Goal: Use online tool/utility: Use online tool/utility

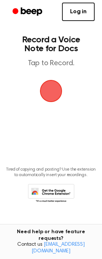
click at [42, 101] on span "button" at bounding box center [51, 91] width 21 height 21
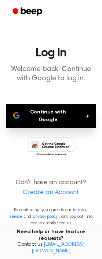
click at [47, 128] on button "Continue with Google" at bounding box center [51, 116] width 90 height 24
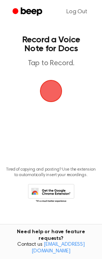
click at [48, 101] on span "button" at bounding box center [51, 91] width 21 height 21
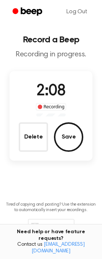
scroll to position [50, 0]
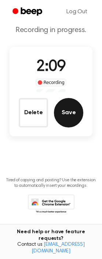
click at [60, 127] on button "Save" at bounding box center [68, 112] width 29 height 29
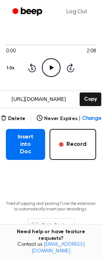
scroll to position [60, 0]
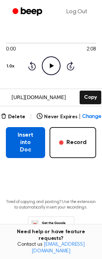
click at [23, 158] on button "Insert into Doc" at bounding box center [25, 142] width 39 height 31
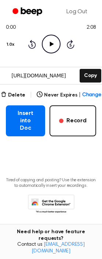
scroll to position [163, 0]
